Goal: Share content

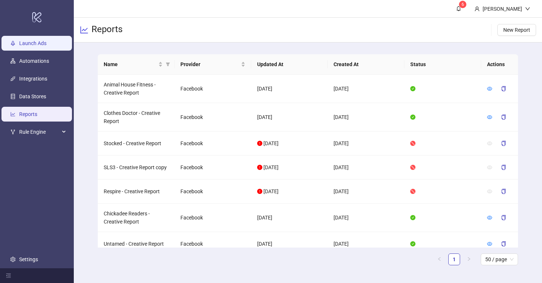
click at [44, 42] on link "Launch Ads" at bounding box center [32, 43] width 27 height 6
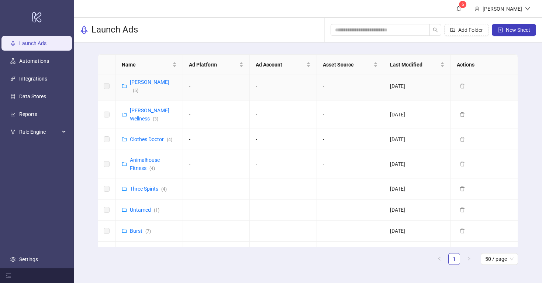
scroll to position [159, 0]
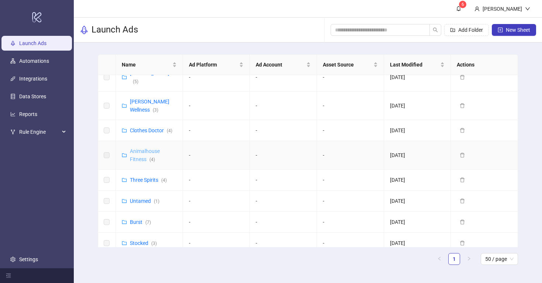
click at [138, 148] on link "Animalhouse Fitness ( 4 )" at bounding box center [145, 155] width 30 height 14
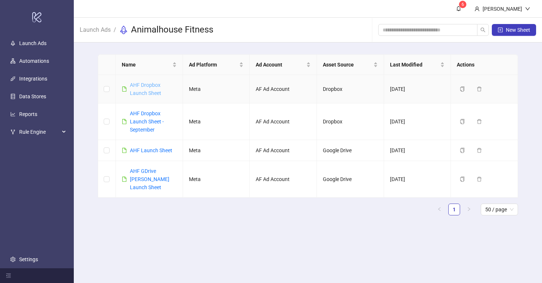
click at [148, 92] on link "AHF Dropbox Launch Sheet" at bounding box center [145, 89] width 31 height 14
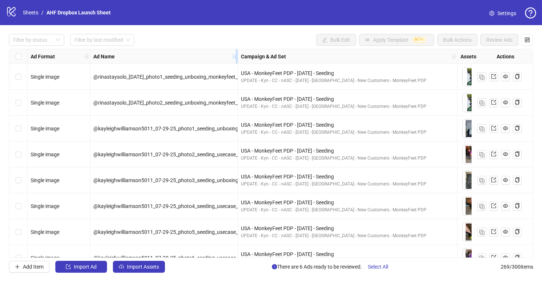
drag, startPoint x: 236, startPoint y: 55, endPoint x: 359, endPoint y: 55, distance: 122.9
click at [360, 56] on div "Ad Format Ad Name Campaign & Ad Set Assets Descriptions Headlines Primary Texts…" at bounding box center [398, 56] width 740 height 0
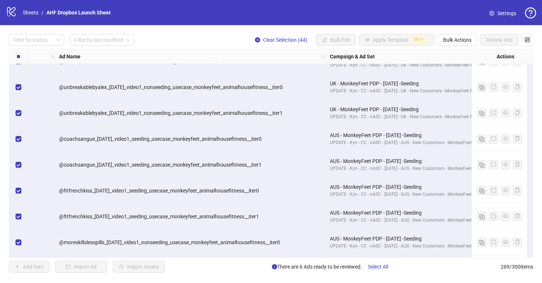
scroll to position [6292, 34]
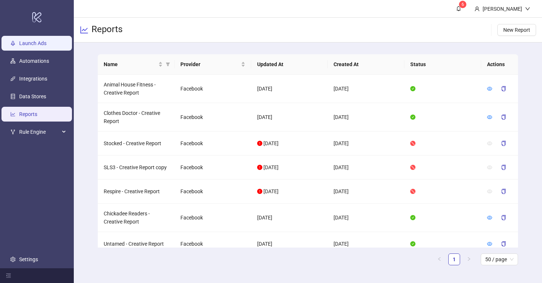
click at [37, 41] on link "Launch Ads" at bounding box center [32, 43] width 27 height 6
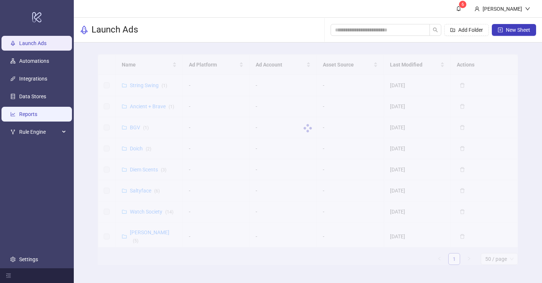
click at [31, 111] on link "Reports" at bounding box center [28, 114] width 18 height 6
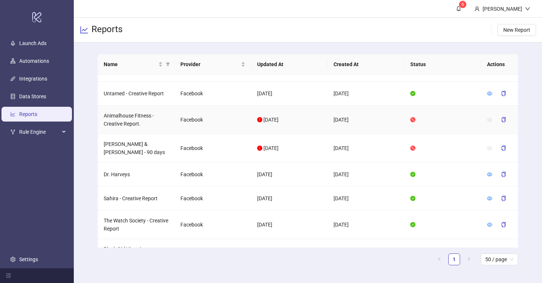
scroll to position [162, 0]
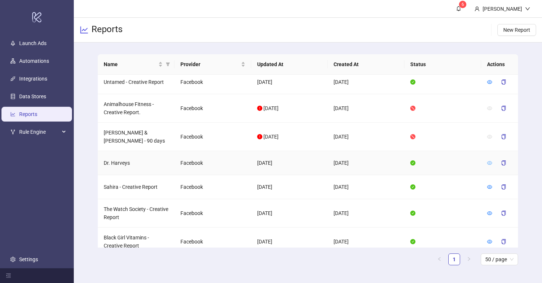
click at [491, 161] on icon "eye" at bounding box center [489, 163] width 5 height 4
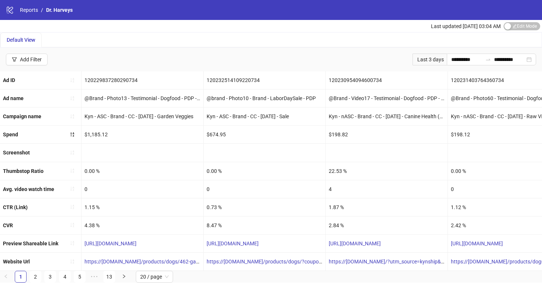
click at [433, 58] on div "Last 3 days" at bounding box center [430, 60] width 34 height 12
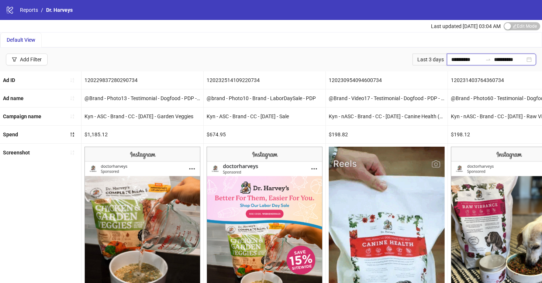
click at [453, 60] on input "**********" at bounding box center [467, 59] width 31 height 8
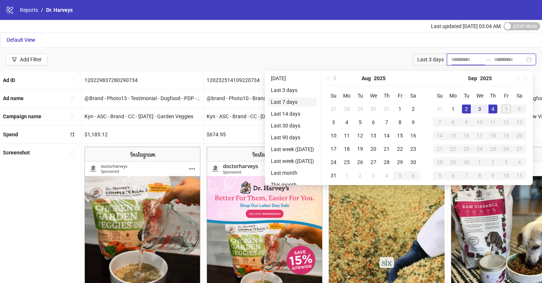
type input "**********"
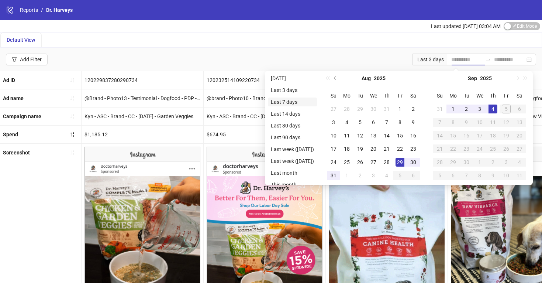
click at [292, 102] on li "Last 7 days" at bounding box center [292, 101] width 49 height 9
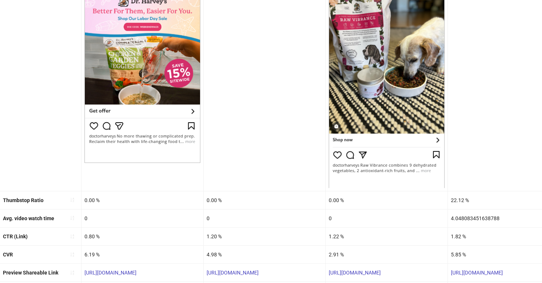
scroll to position [215, 0]
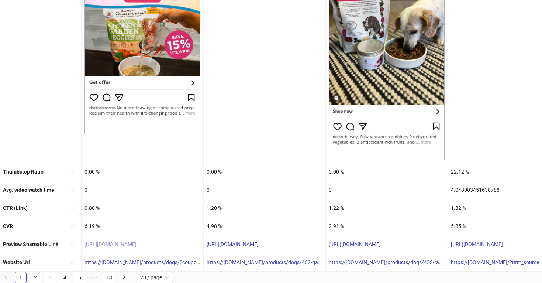
click at [134, 243] on link "https://fb.me/24DCzQzj1uzZVlr" at bounding box center [111, 244] width 52 height 6
drag, startPoint x: 176, startPoint y: 244, endPoint x: 80, endPoint y: 244, distance: 95.3
copy link "https://fb.me/24DCzQzj1uzZVlr"
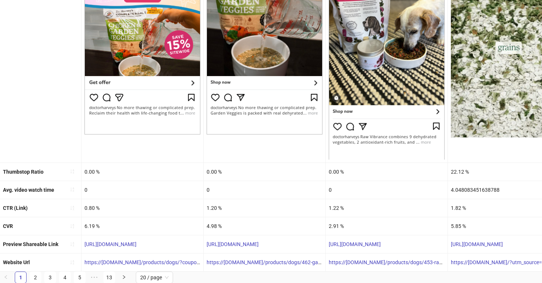
click at [301, 244] on div "https://fb.me/1PUHKFghuYYnOox" at bounding box center [265, 244] width 122 height 18
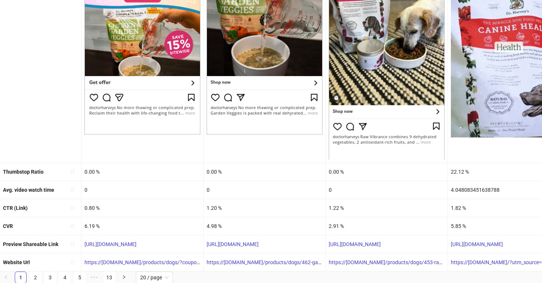
drag, startPoint x: 289, startPoint y: 244, endPoint x: 205, endPoint y: 243, distance: 83.8
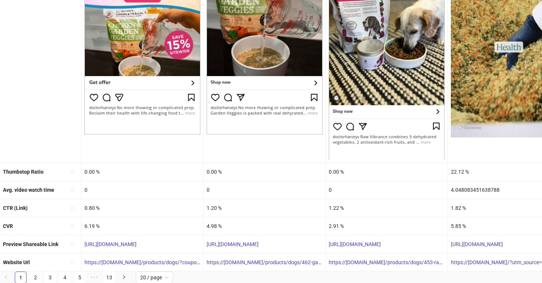
click at [205, 243] on div "https://fb.me/1PUHKFghuYYnOox" at bounding box center [265, 244] width 122 height 18
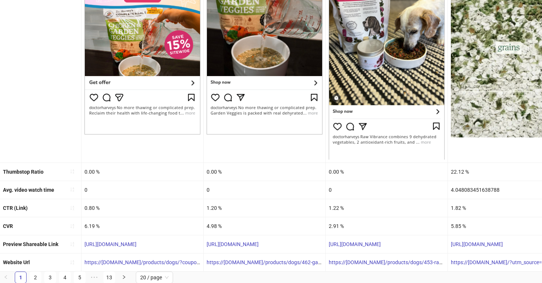
copy link "https://fb.me/1PUHKFghuYYnOox"
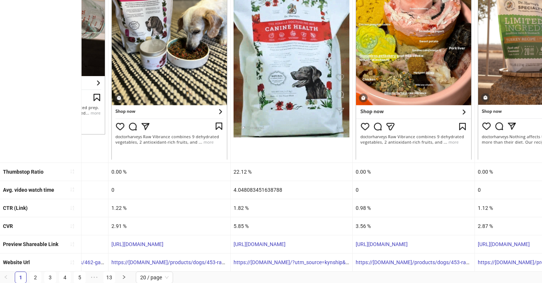
click at [310, 244] on div "https://fb.me/23Ode0vVxInoigE" at bounding box center [292, 244] width 122 height 18
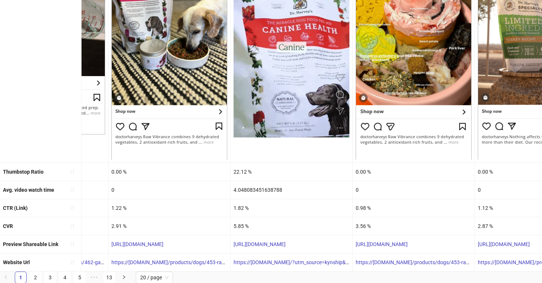
click at [310, 244] on div "https://fb.me/23Ode0vVxInoigE" at bounding box center [292, 244] width 122 height 18
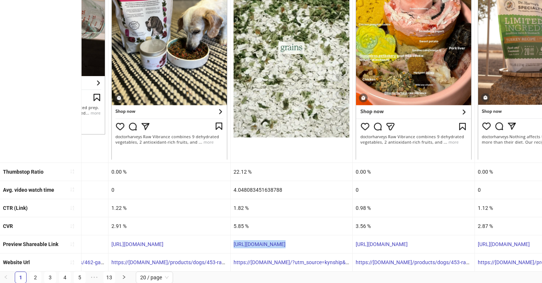
copy link "https://fb.me/23Ode0vVxInoigE"
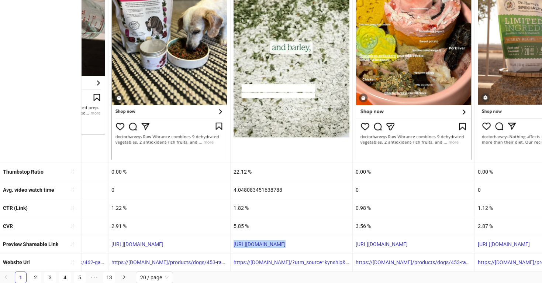
click at [310, 244] on div "https://fb.me/23Ode0vVxInoigE" at bounding box center [292, 244] width 122 height 18
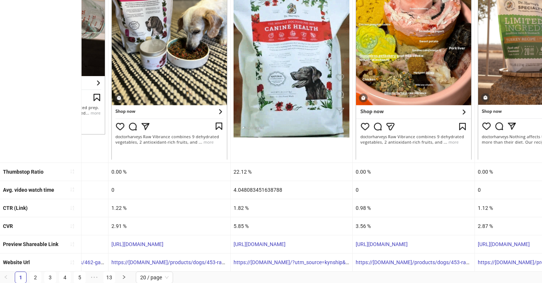
click at [313, 89] on img at bounding box center [292, 34] width 116 height 206
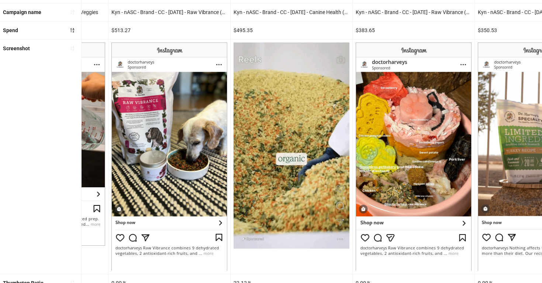
scroll to position [102, 0]
